Goal: Transaction & Acquisition: Purchase product/service

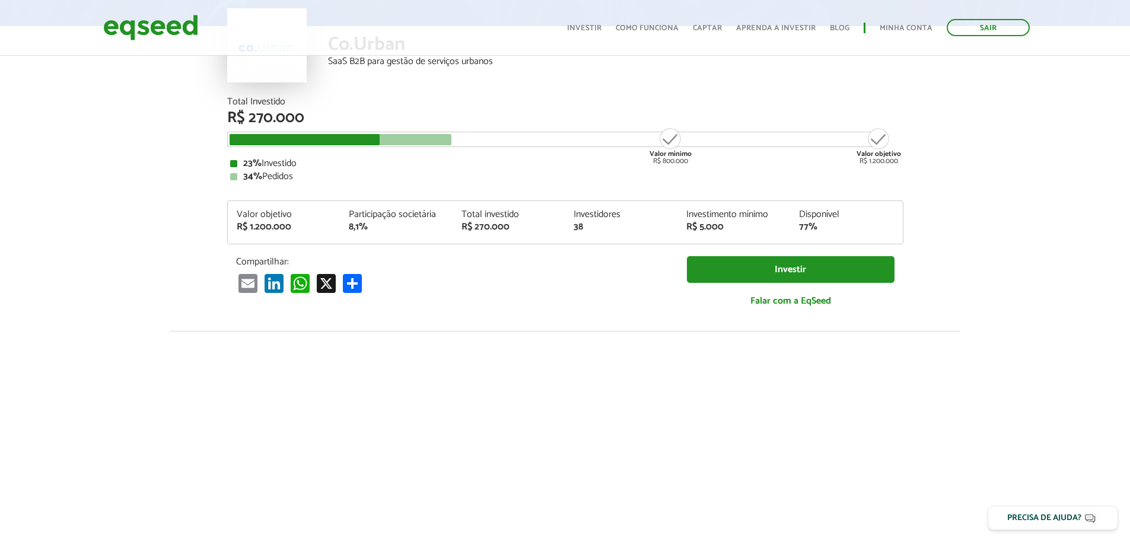
scroll to position [119, 0]
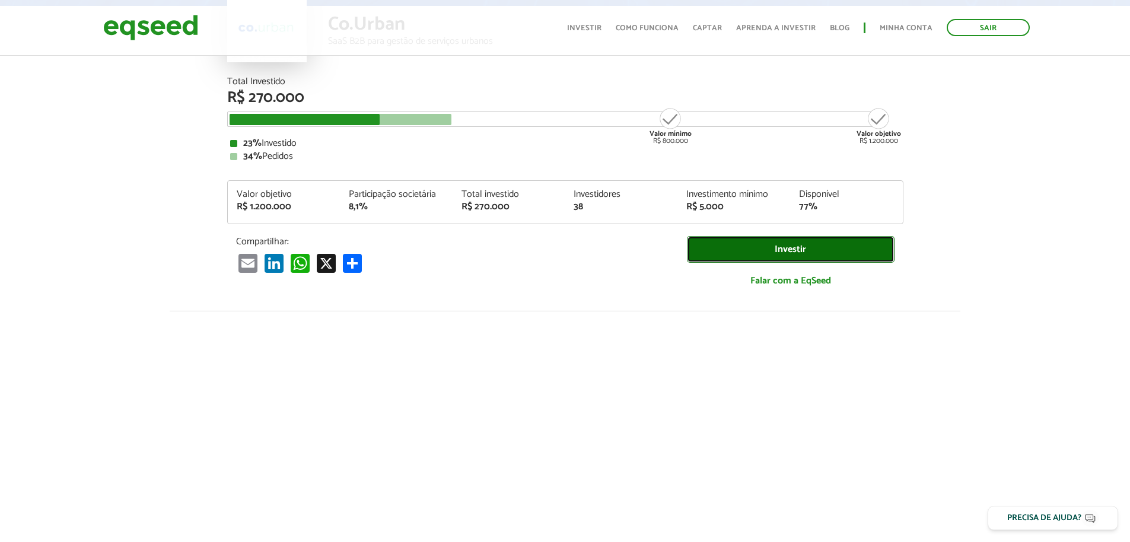
click at [783, 243] on link "Investir" at bounding box center [791, 249] width 208 height 27
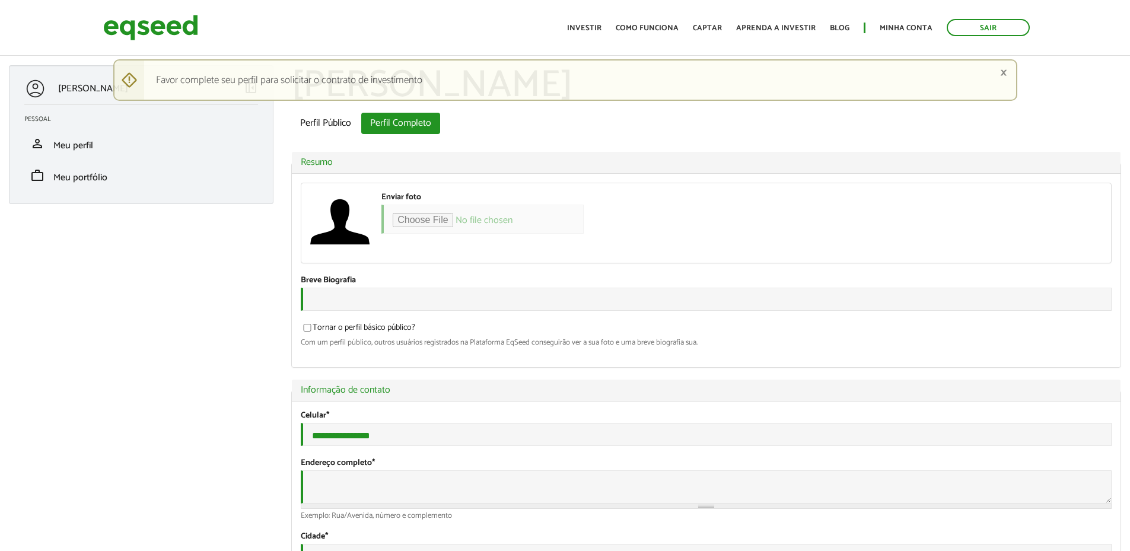
type input "**********"
click at [1003, 72] on link "×" at bounding box center [1003, 72] width 7 height 12
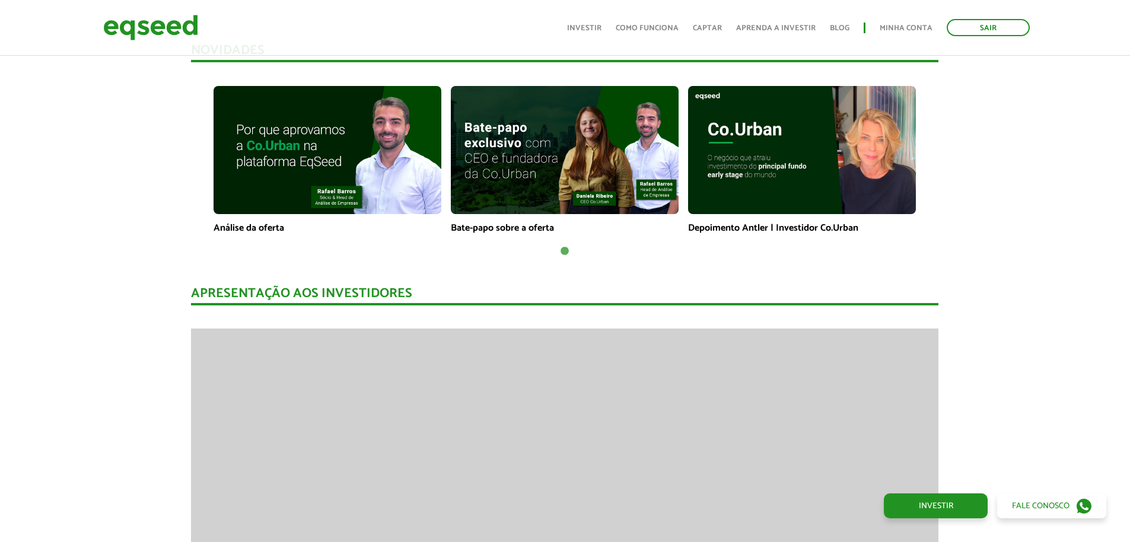
scroll to position [830, 0]
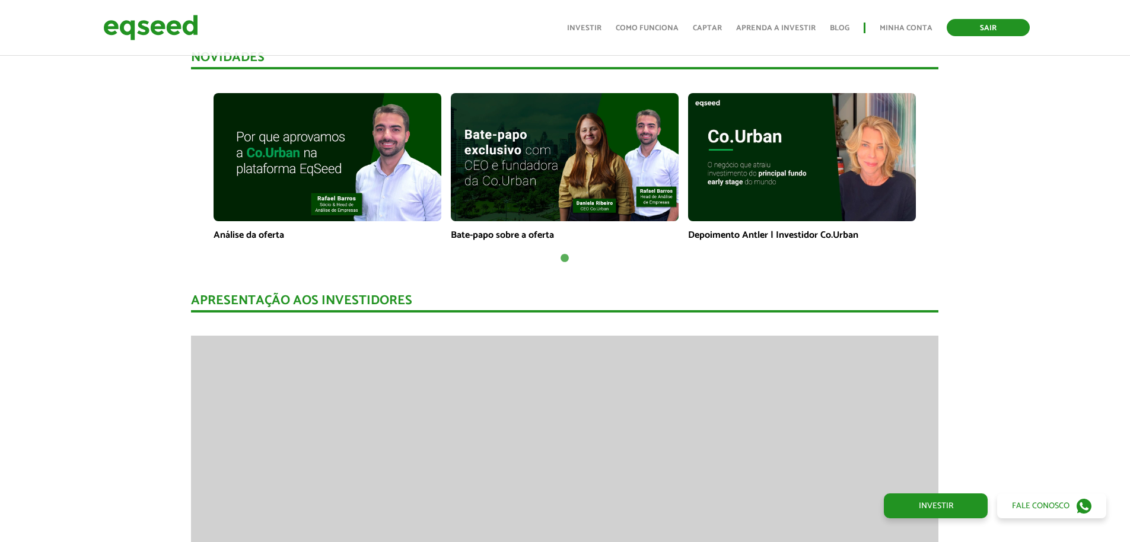
click at [990, 25] on link "Sair" at bounding box center [987, 27] width 83 height 17
